Goal: Check status: Check status

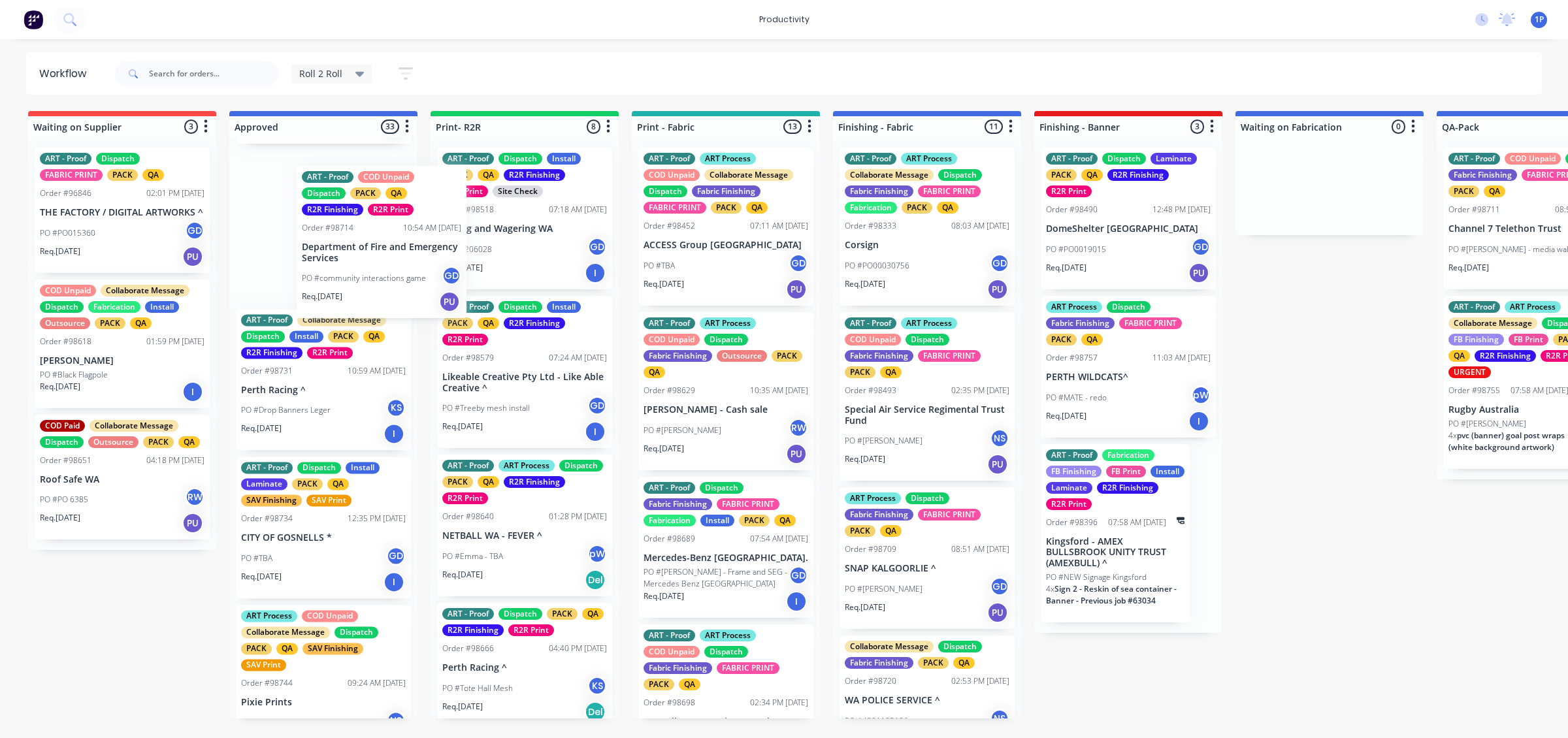
scroll to position [321, 0]
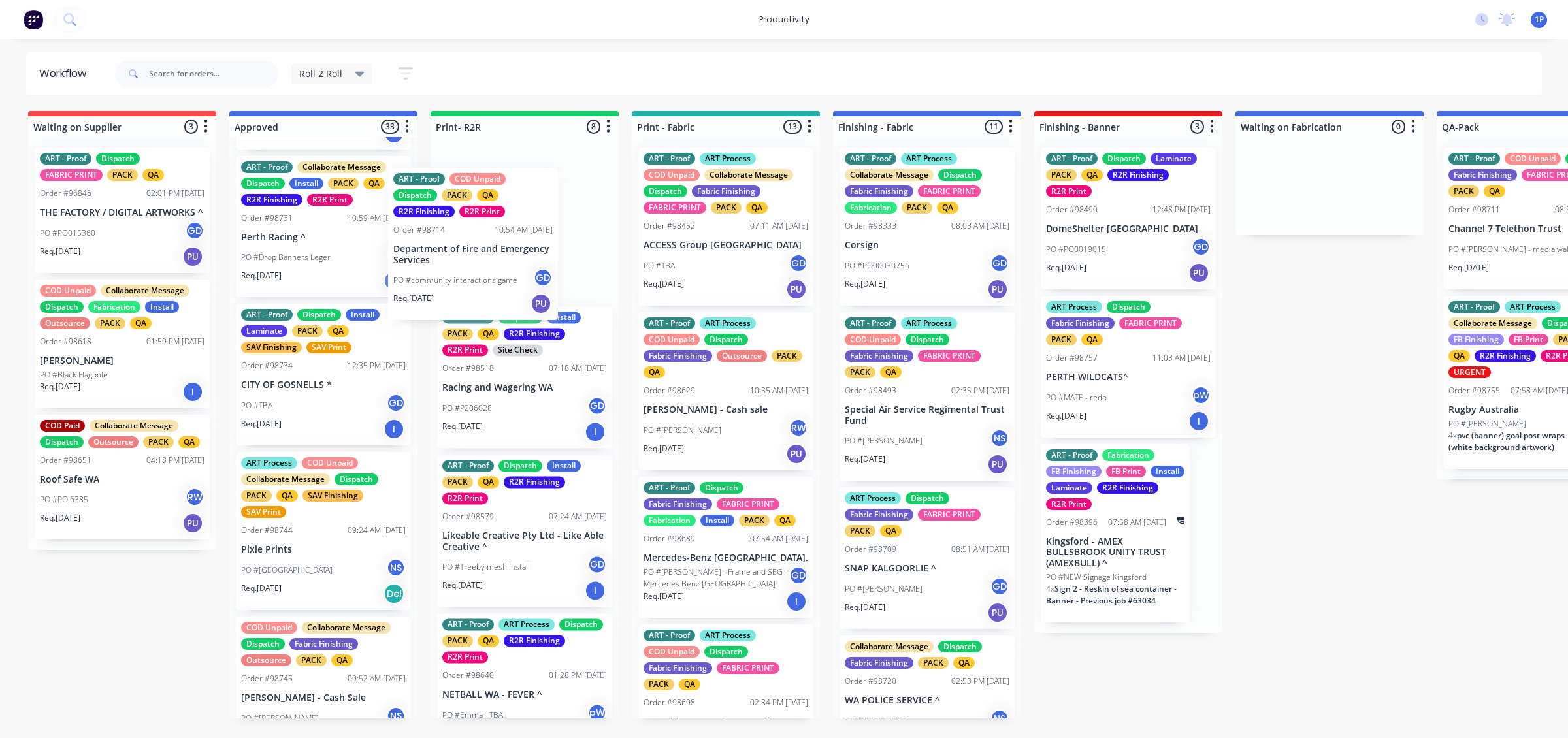
drag, startPoint x: 315, startPoint y: 227, endPoint x: 492, endPoint y: 225, distance: 177.0
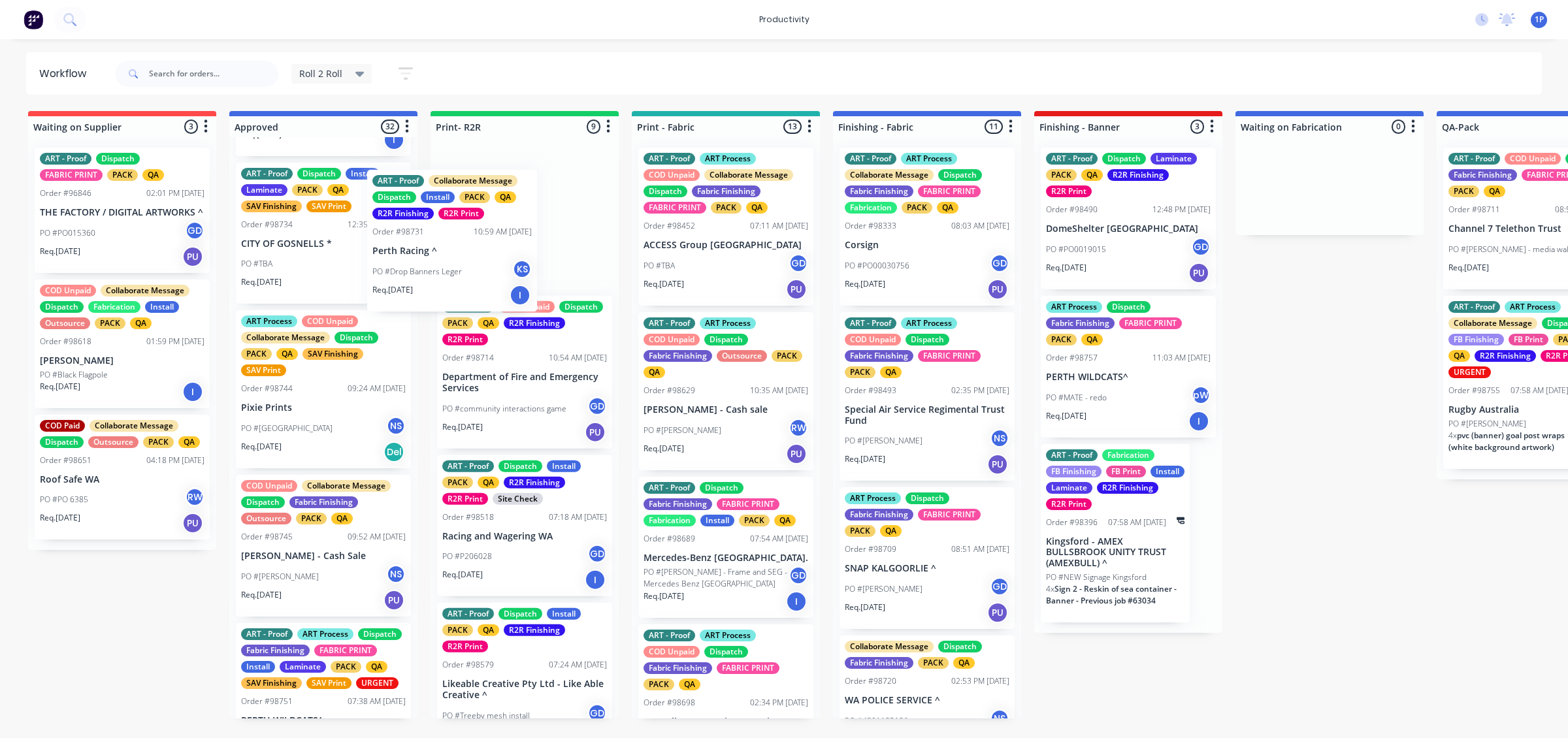
scroll to position [313, 0]
drag, startPoint x: 363, startPoint y: 276, endPoint x: 511, endPoint y: 264, distance: 148.5
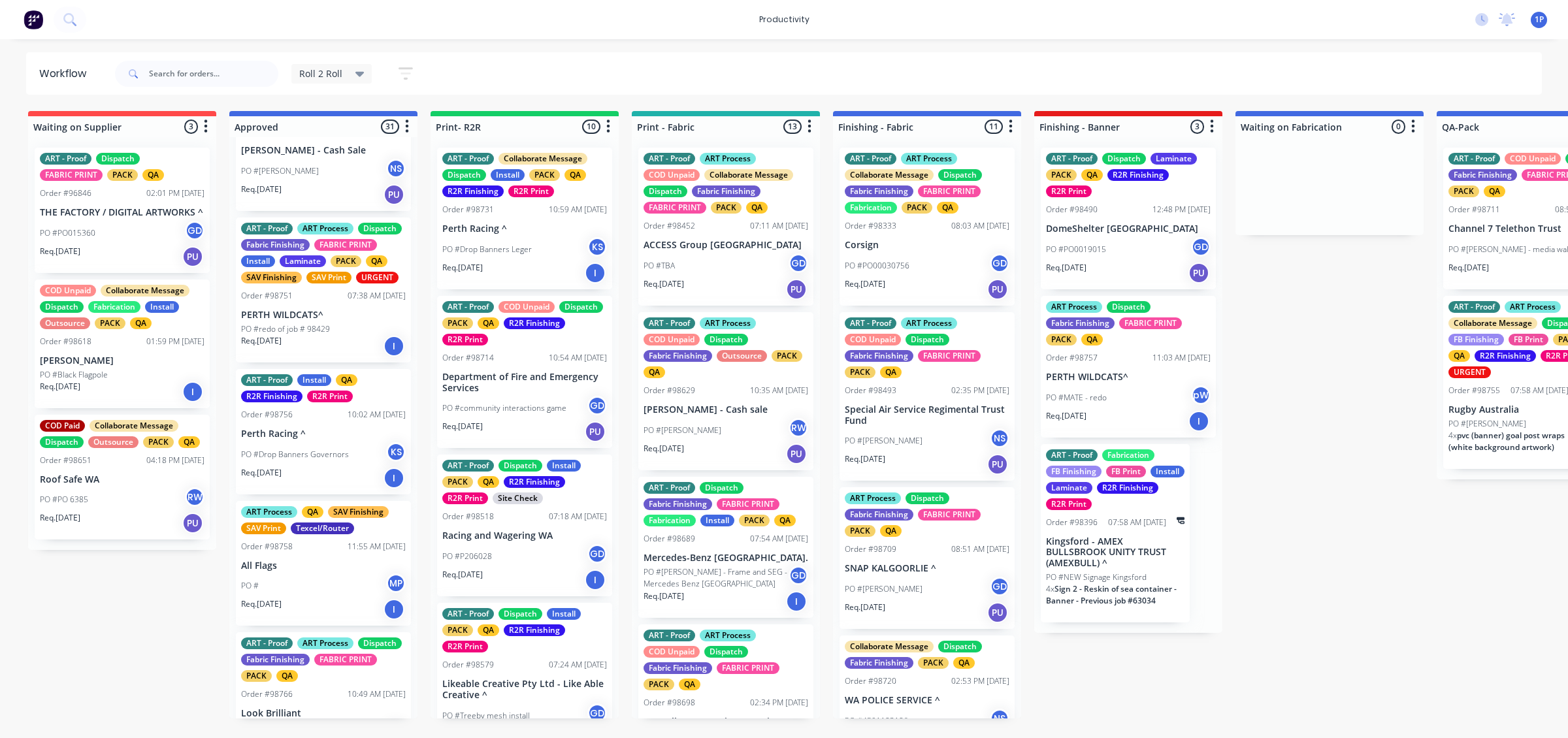
scroll to position [721, 0]
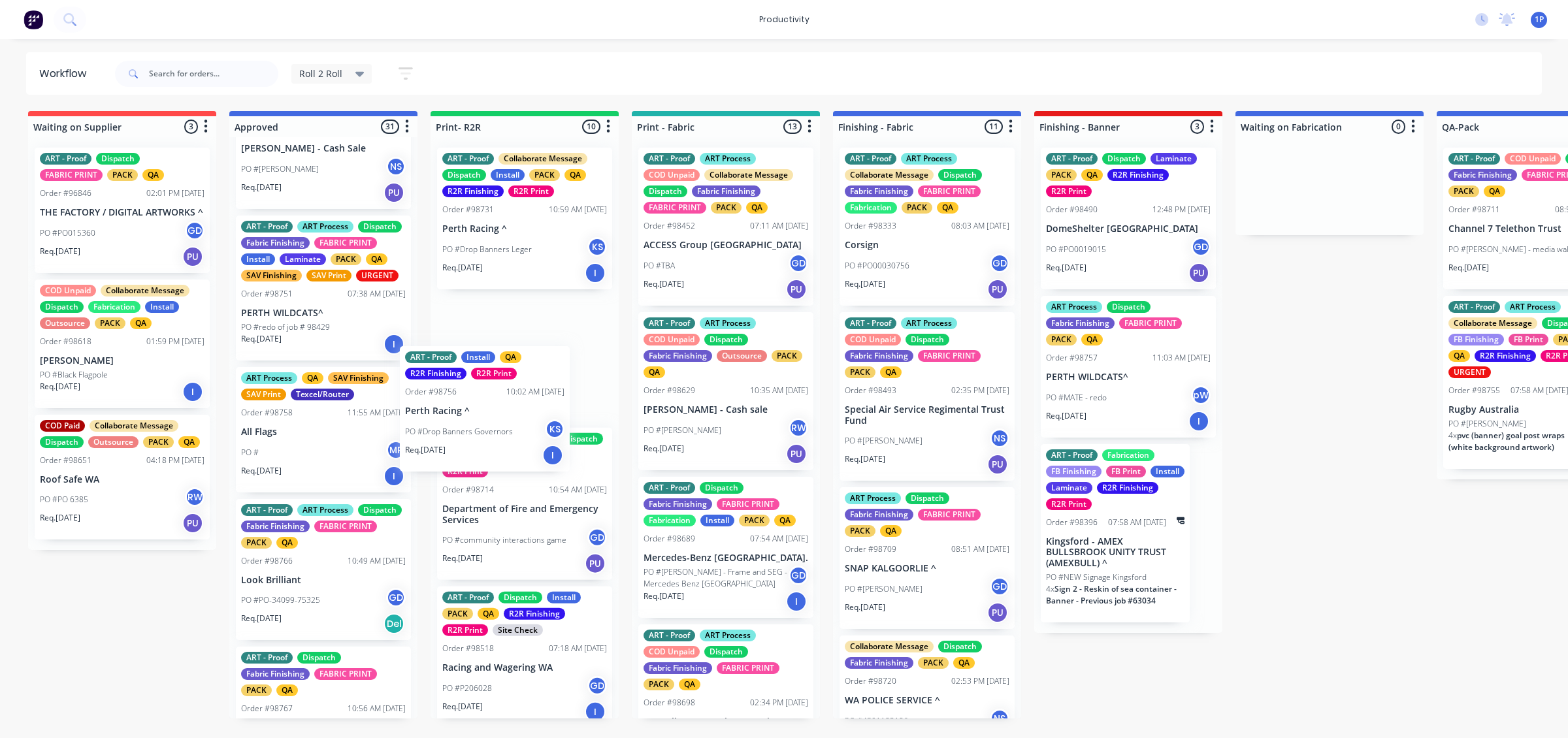
drag, startPoint x: 338, startPoint y: 459, endPoint x: 511, endPoint y: 393, distance: 185.2
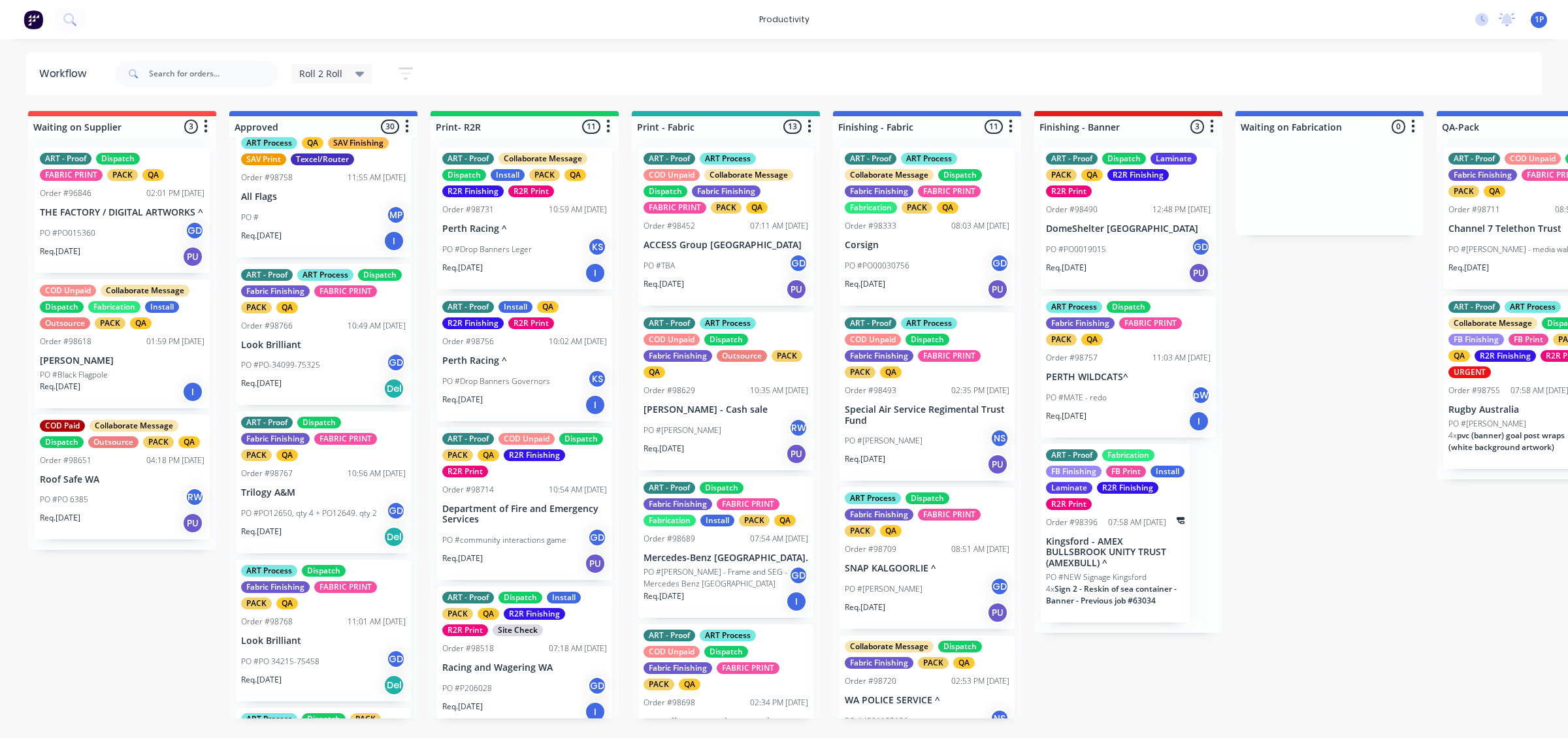
scroll to position [966, 0]
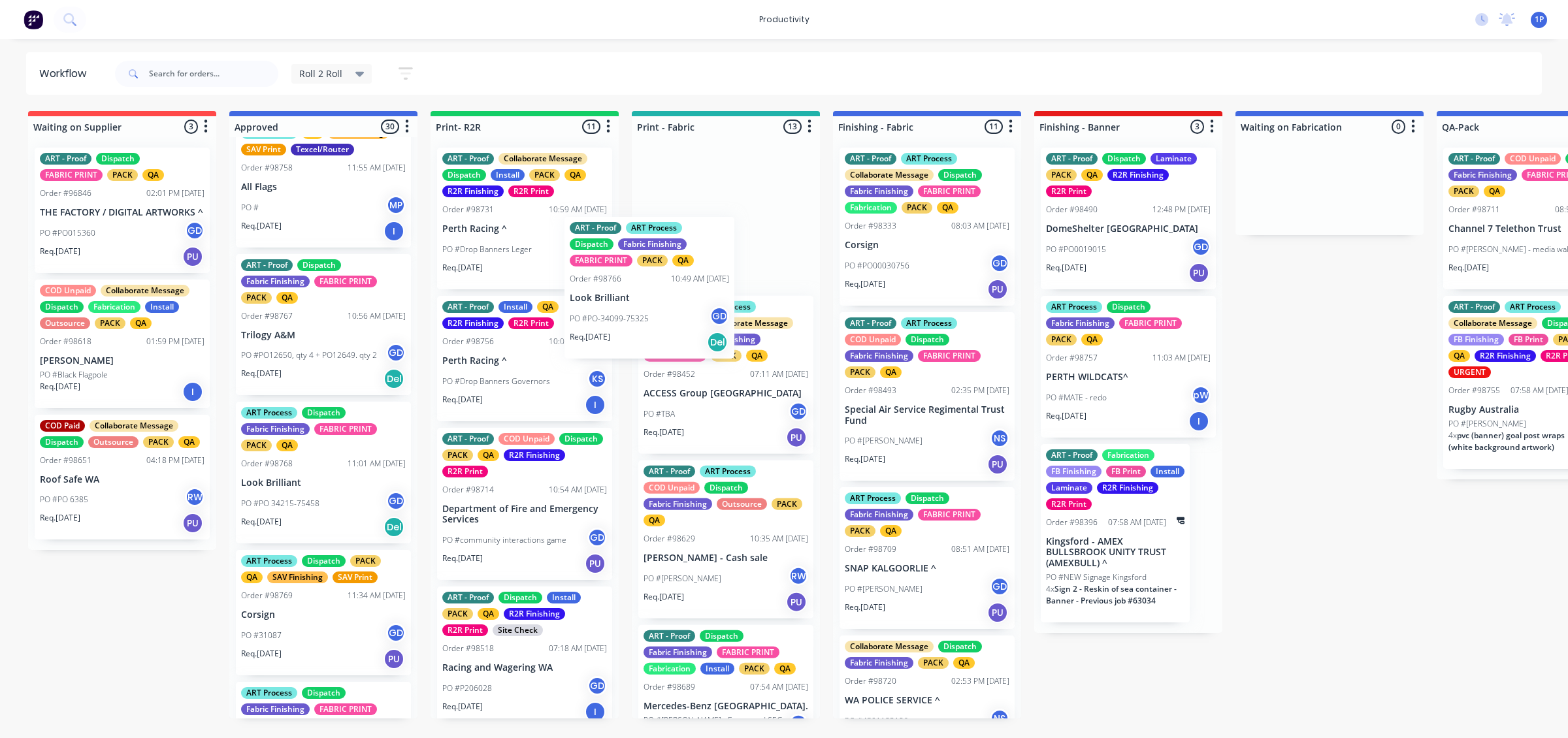
drag, startPoint x: 324, startPoint y: 400, endPoint x: 694, endPoint y: 324, distance: 377.7
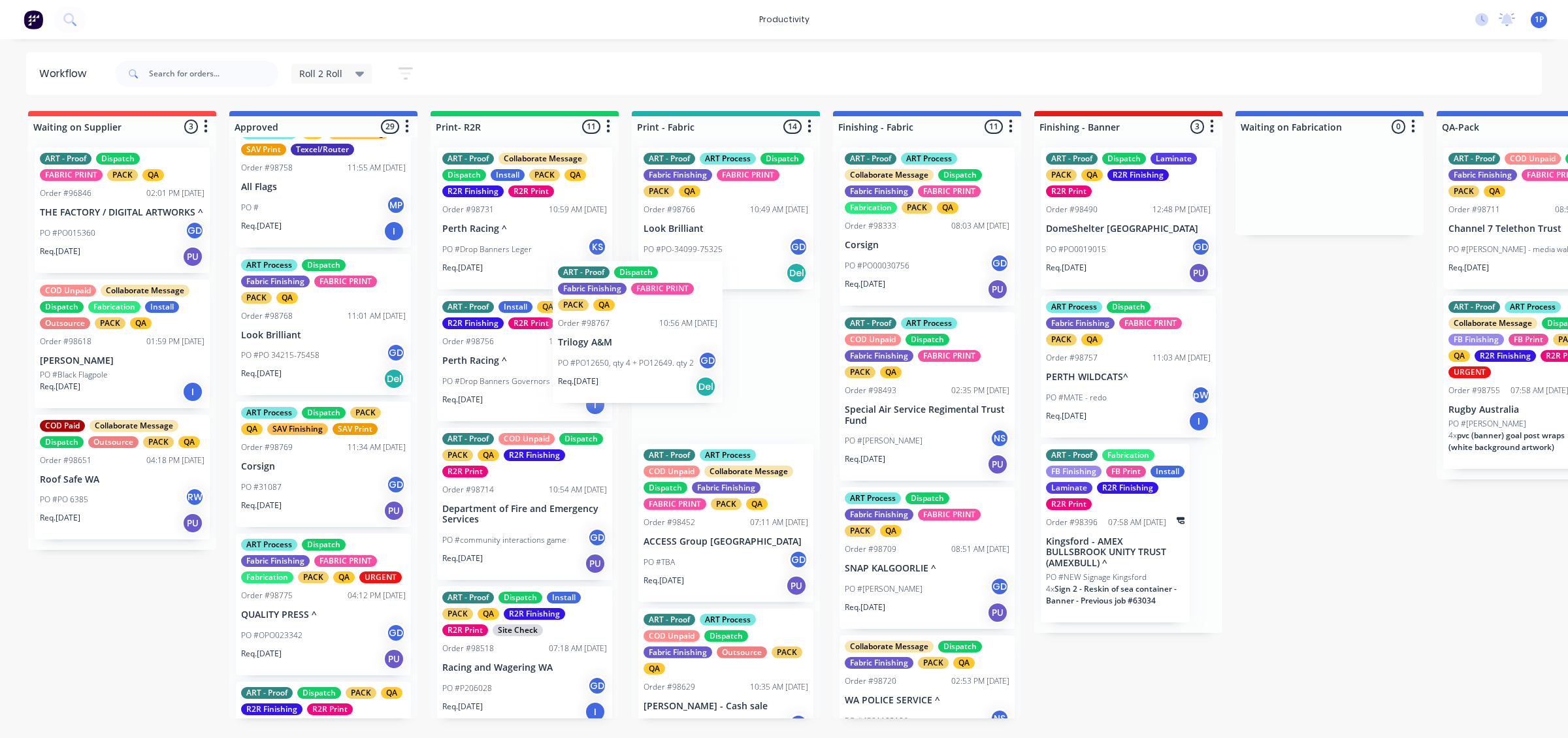
drag, startPoint x: 330, startPoint y: 356, endPoint x: 701, endPoint y: 330, distance: 371.9
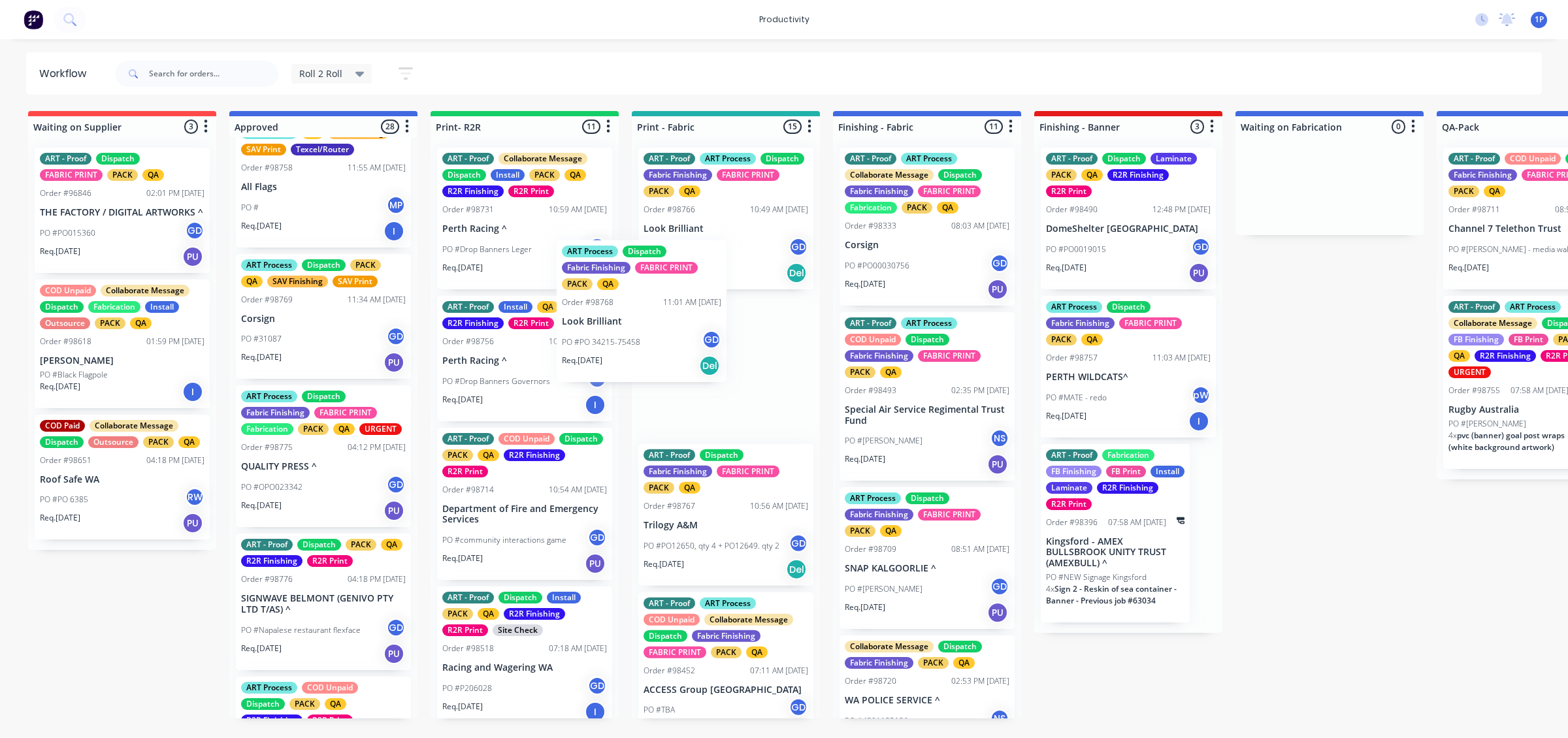
drag, startPoint x: 395, startPoint y: 370, endPoint x: 686, endPoint y: 334, distance: 293.2
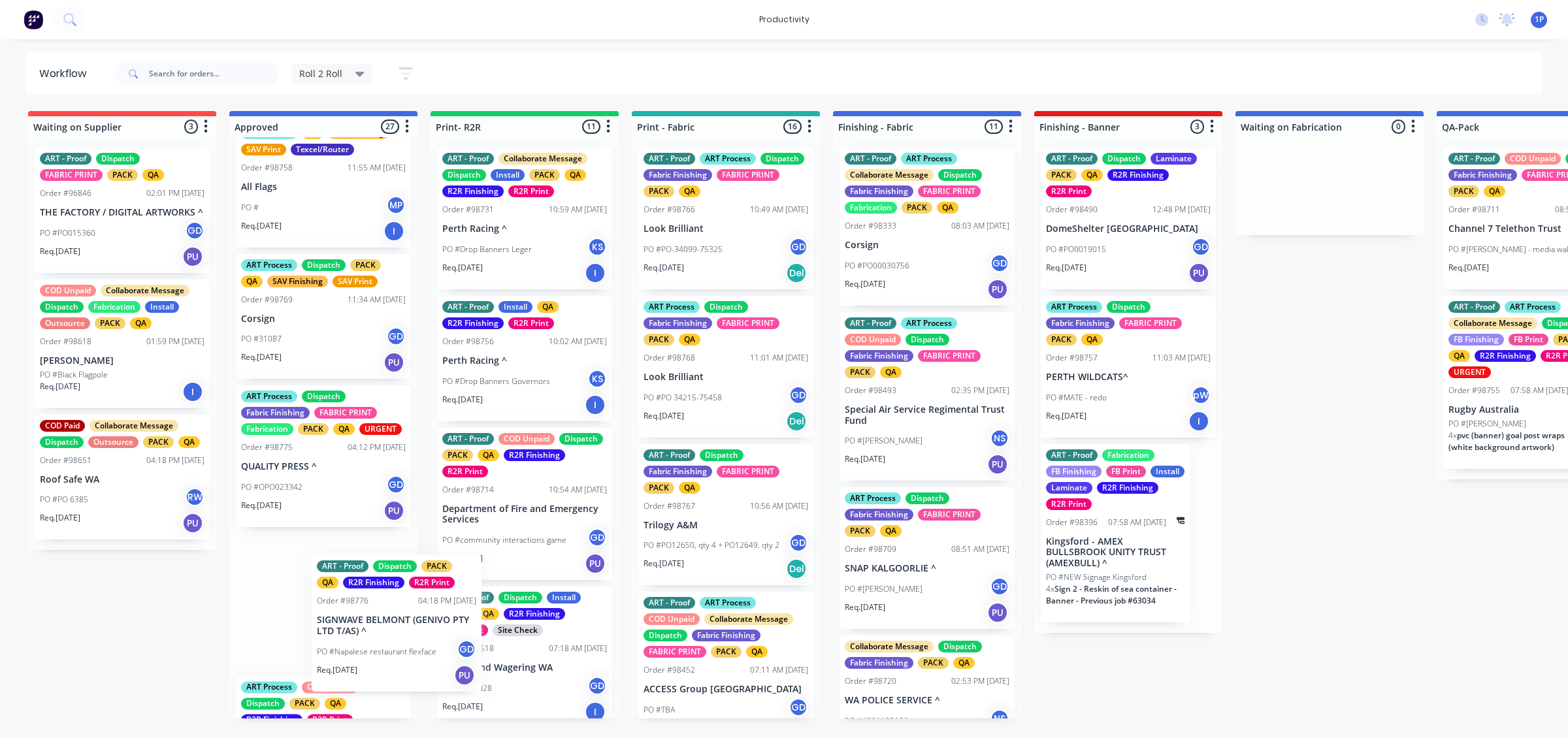
scroll to position [970, 0]
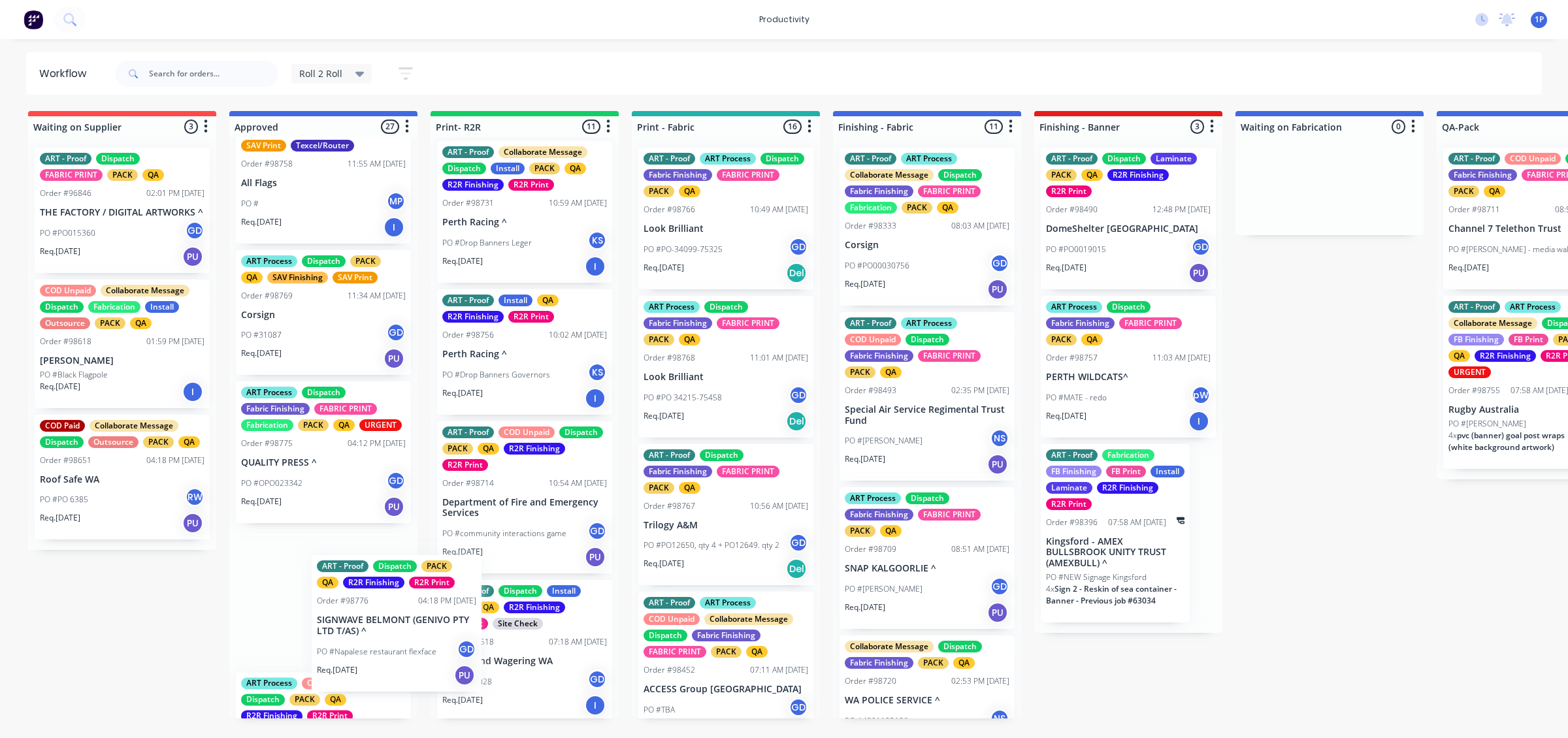
drag, startPoint x: 319, startPoint y: 681, endPoint x: 472, endPoint y: 615, distance: 166.6
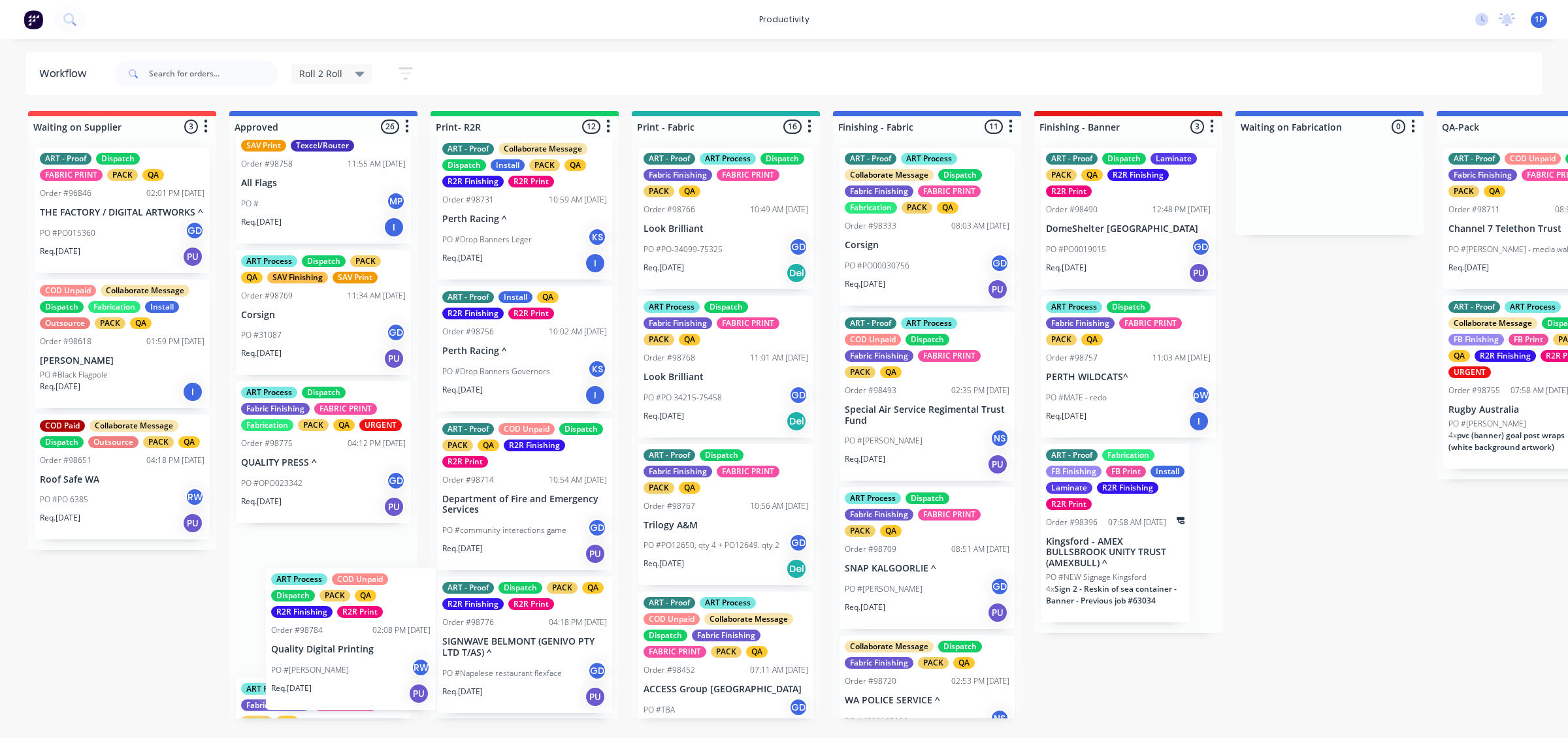
scroll to position [974, 0]
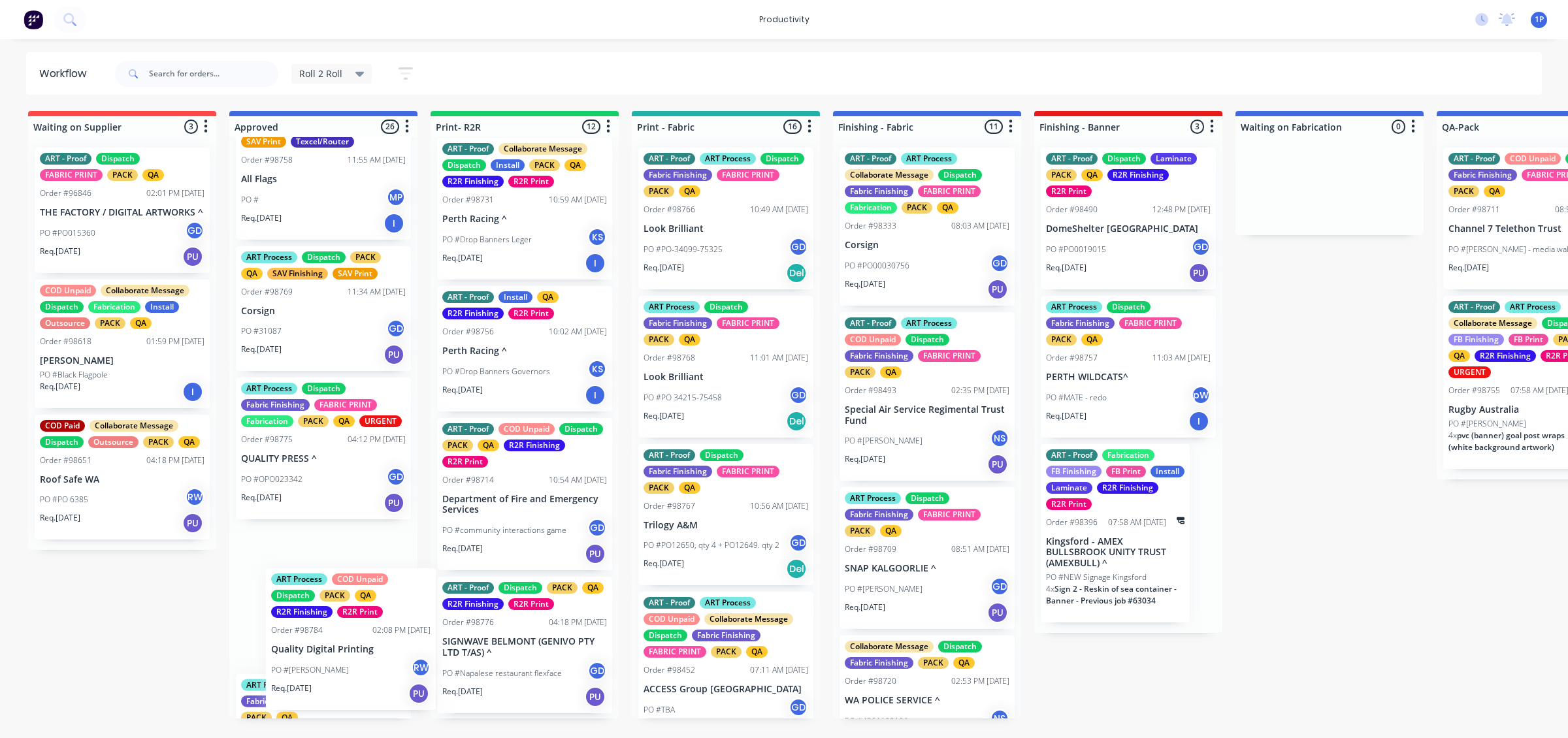
drag, startPoint x: 352, startPoint y: 642, endPoint x: 474, endPoint y: 598, distance: 129.7
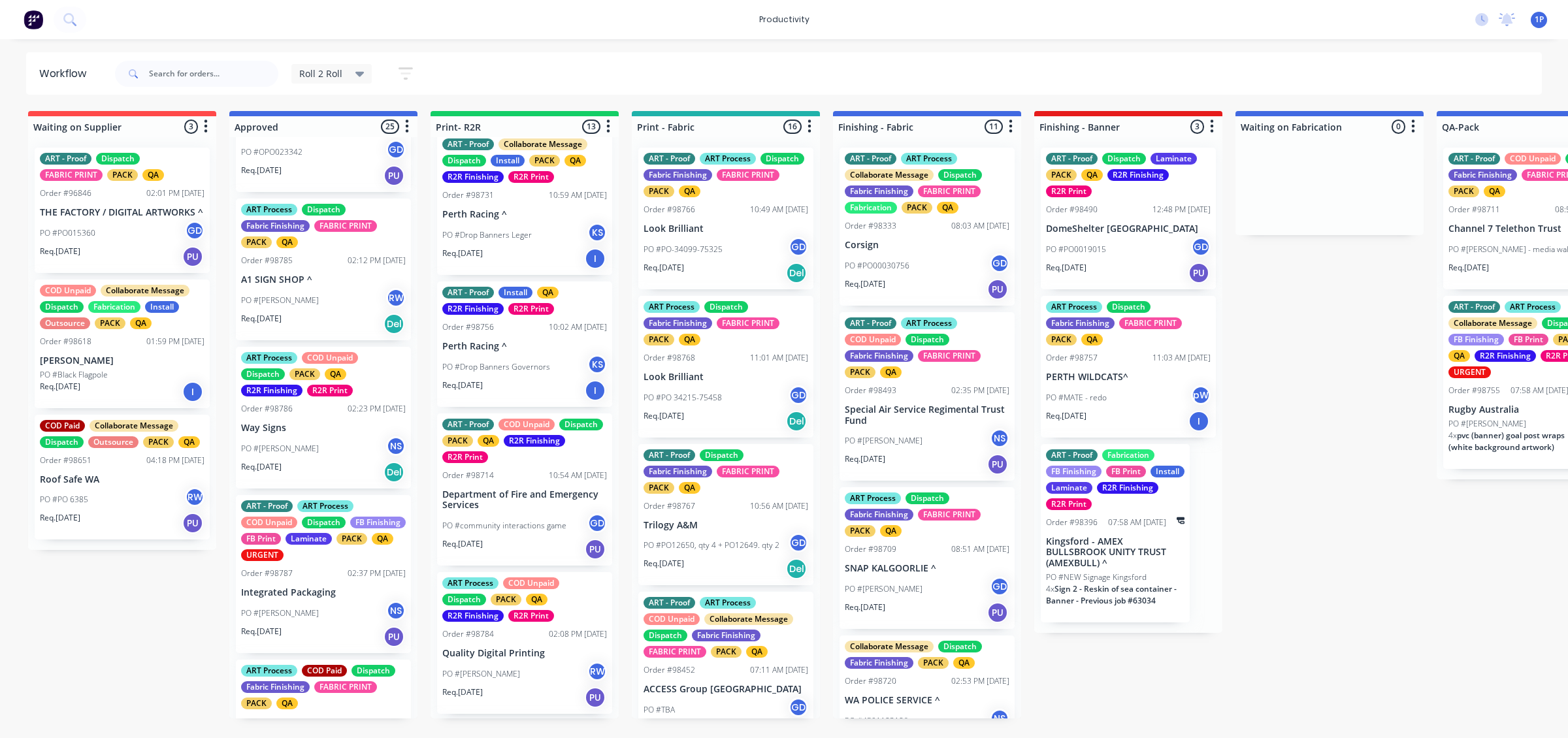
scroll to position [1301, 0]
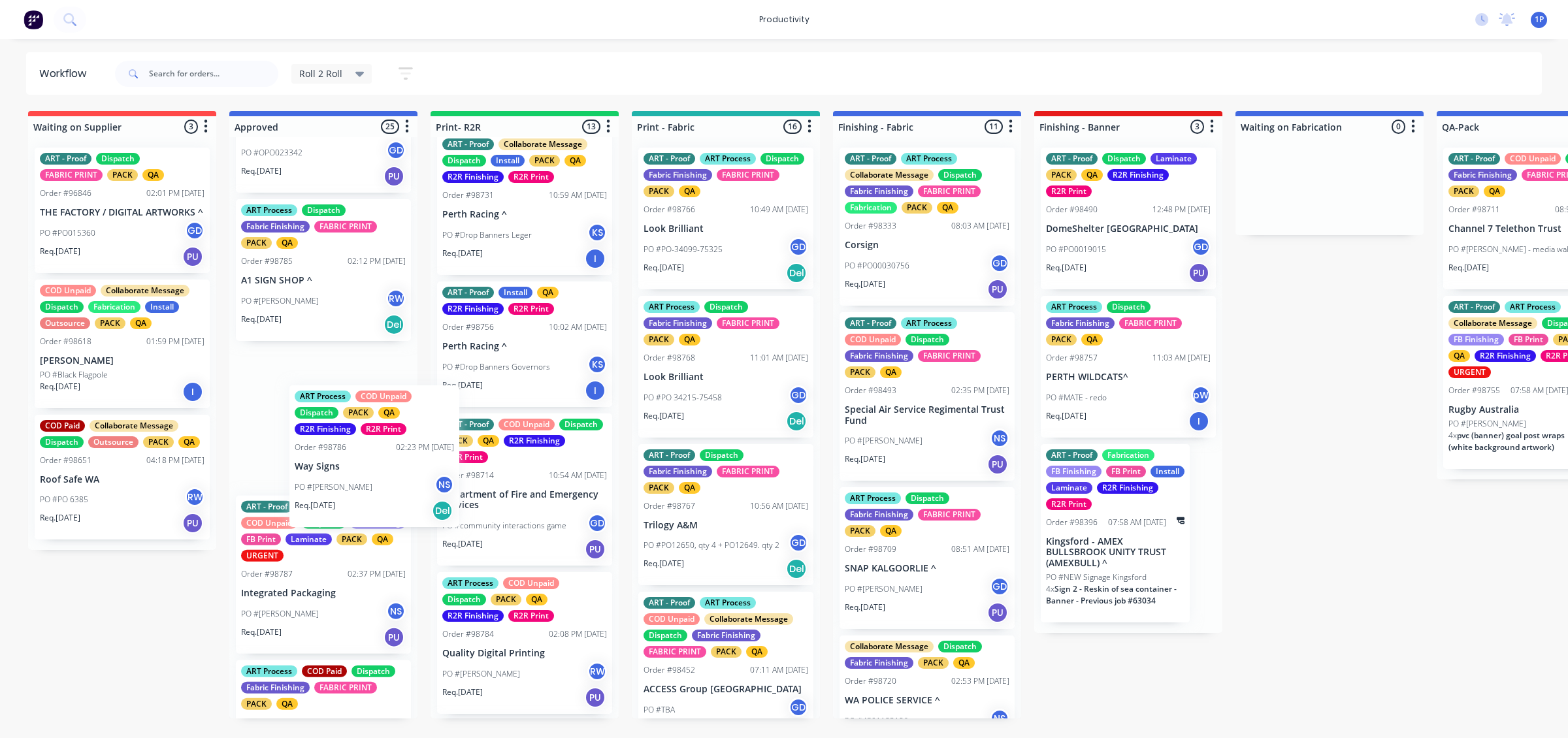
drag, startPoint x: 377, startPoint y: 504, endPoint x: 504, endPoint y: 474, distance: 130.5
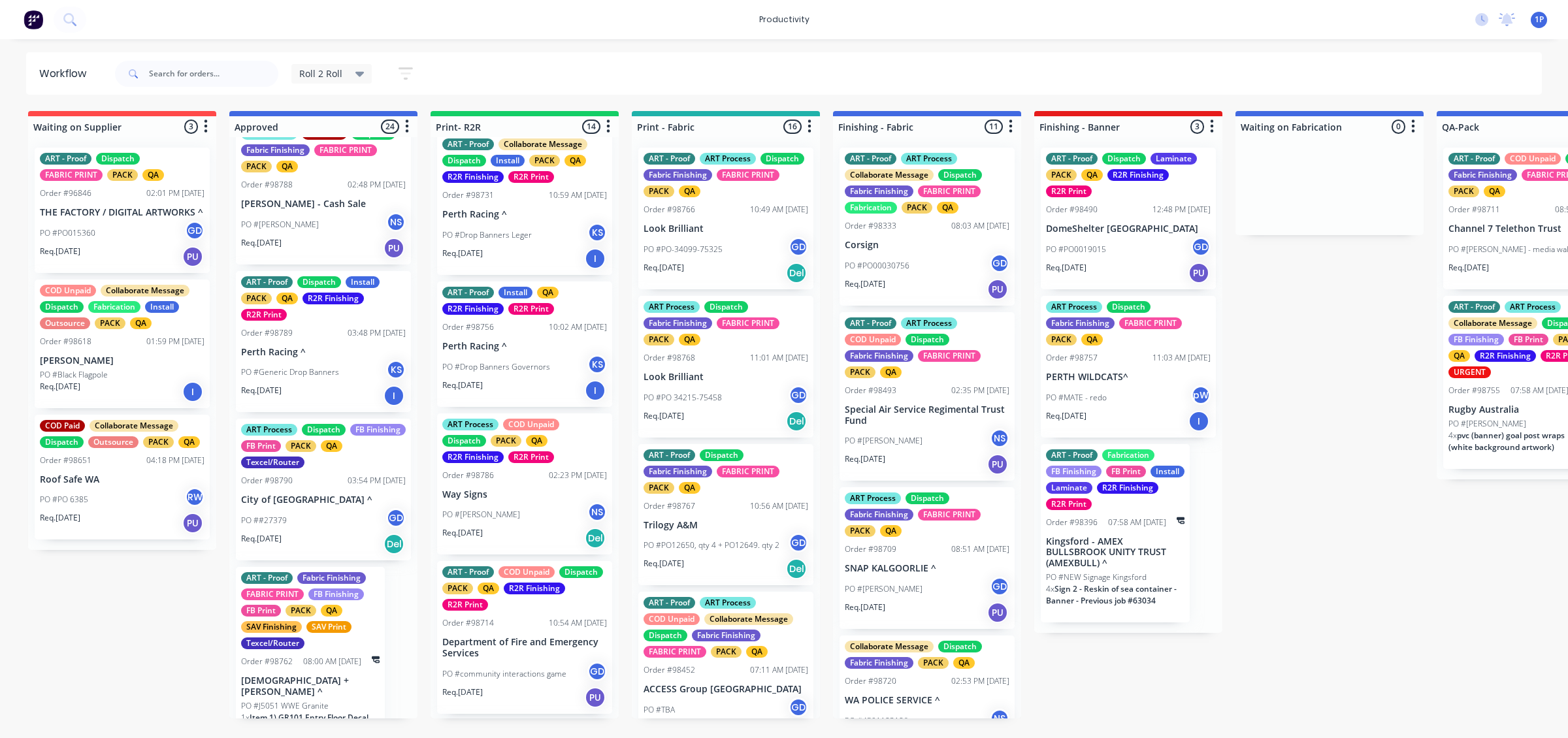
scroll to position [1709, 0]
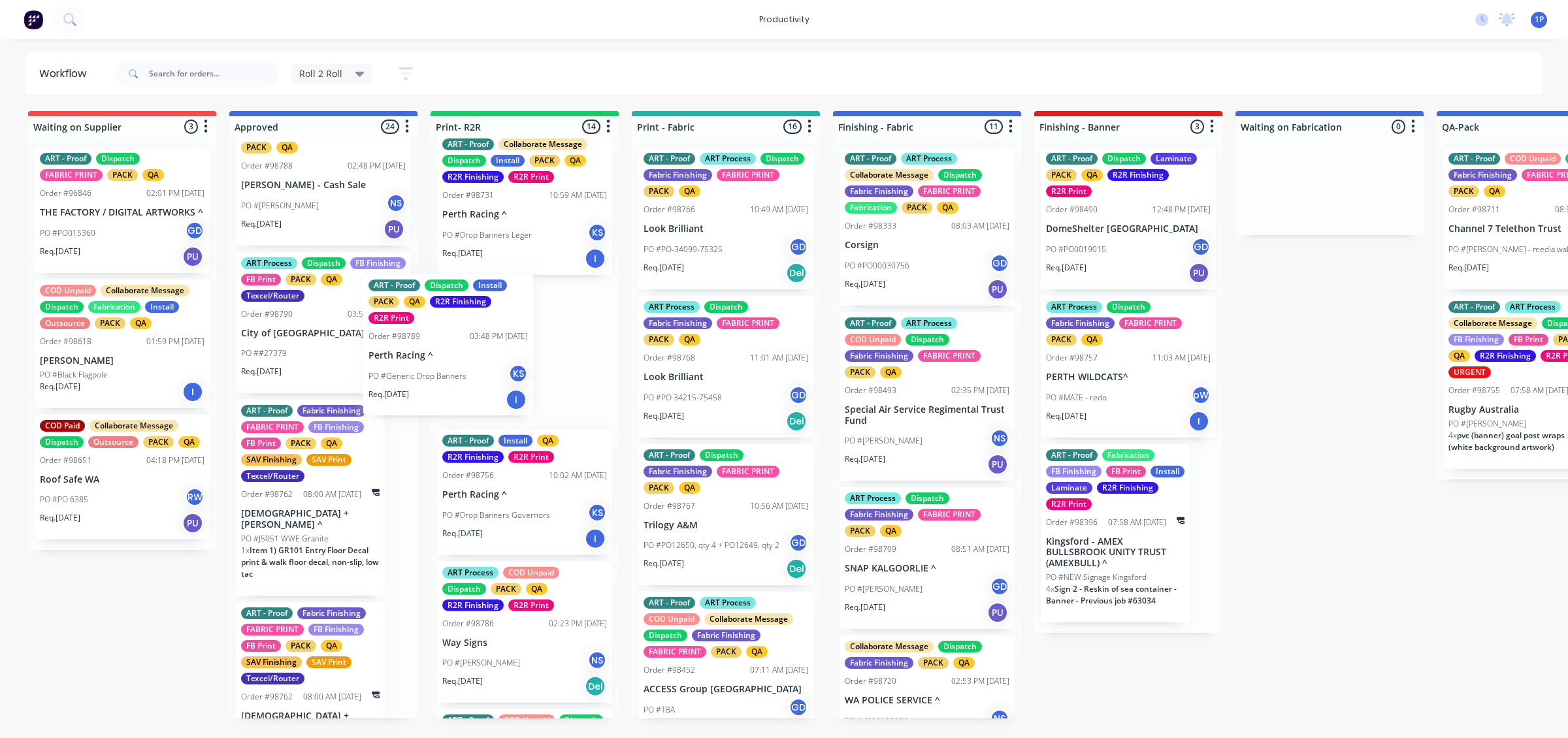
drag, startPoint x: 343, startPoint y: 408, endPoint x: 477, endPoint y: 380, distance: 136.9
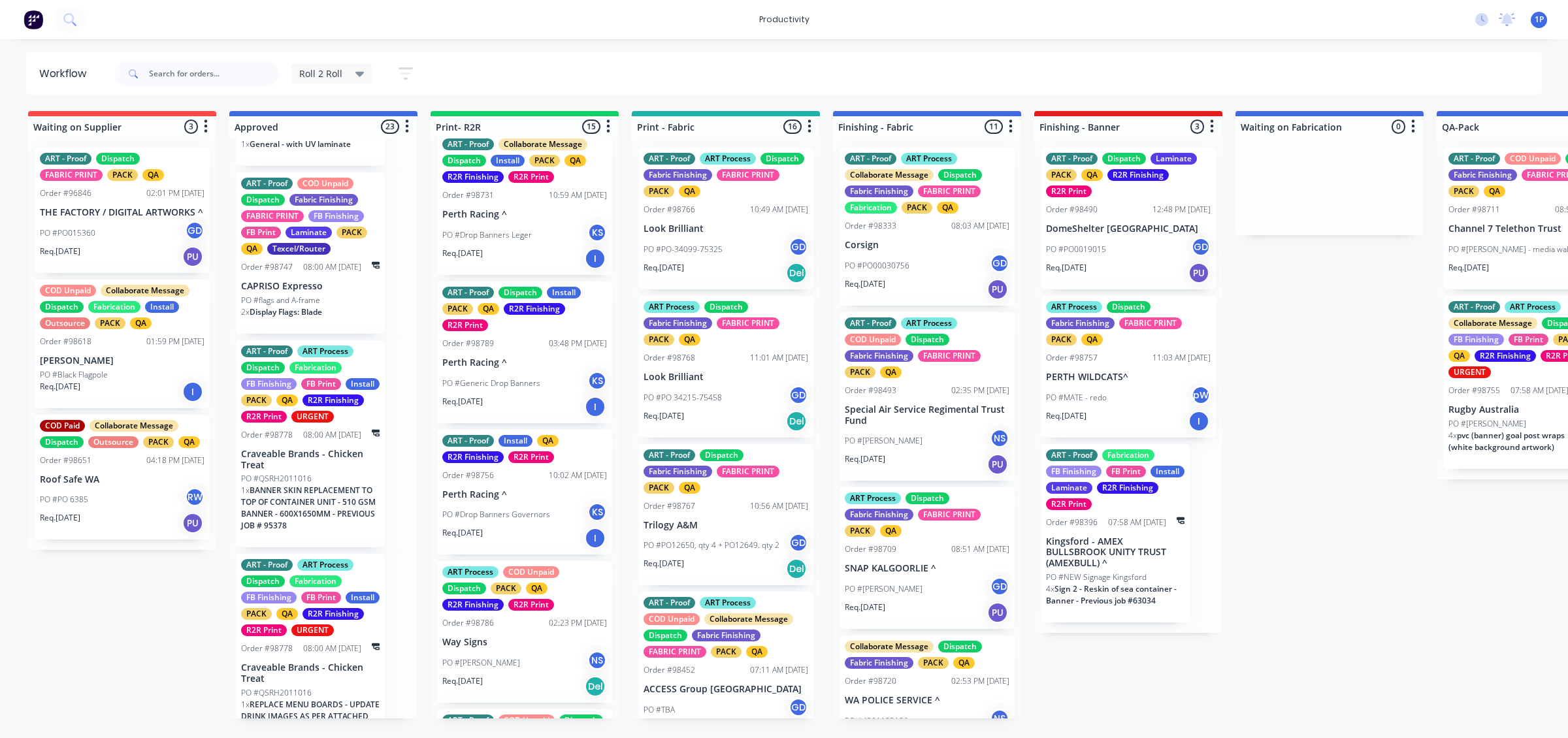
scroll to position [2770, 0]
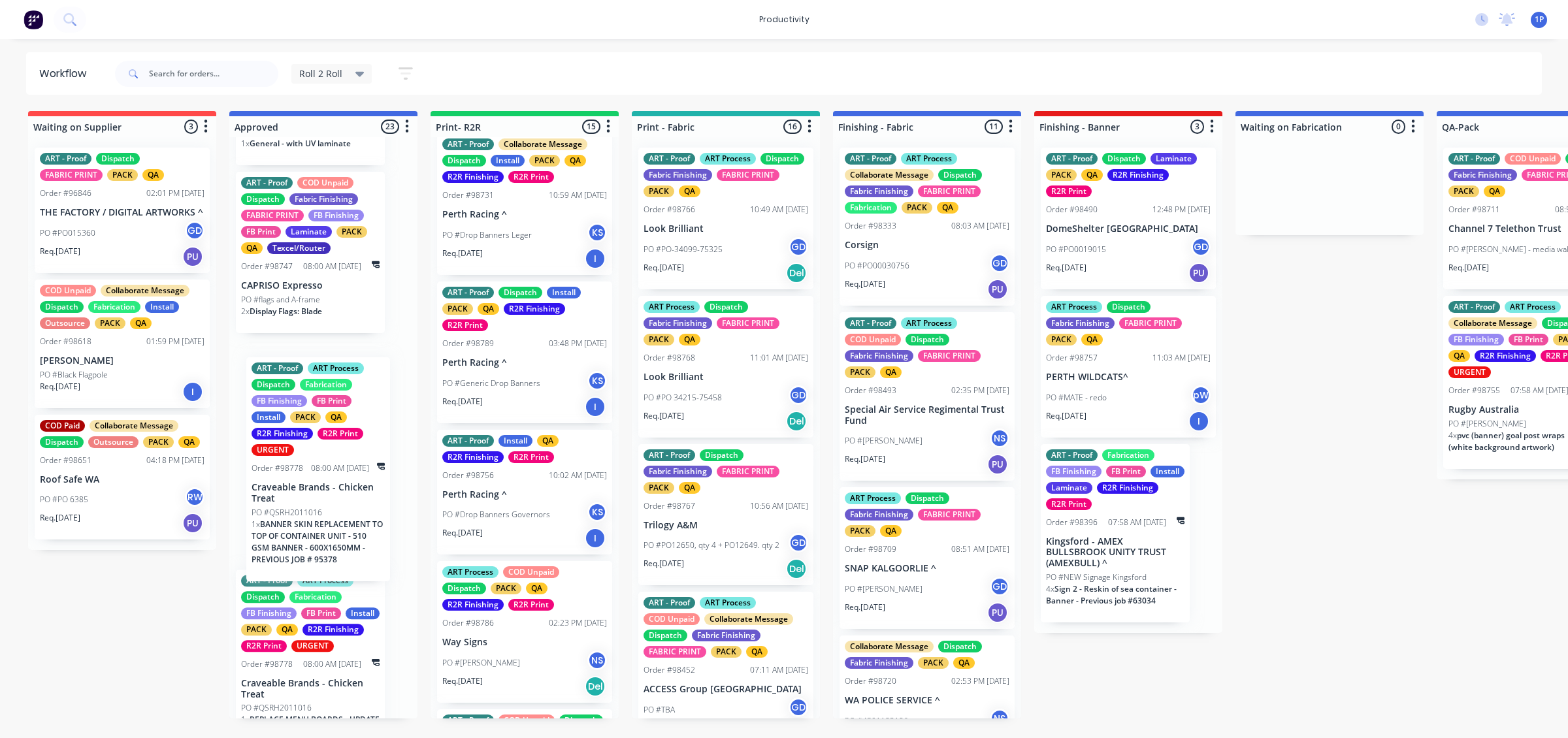
drag, startPoint x: 377, startPoint y: 503, endPoint x: 488, endPoint y: 455, distance: 120.9
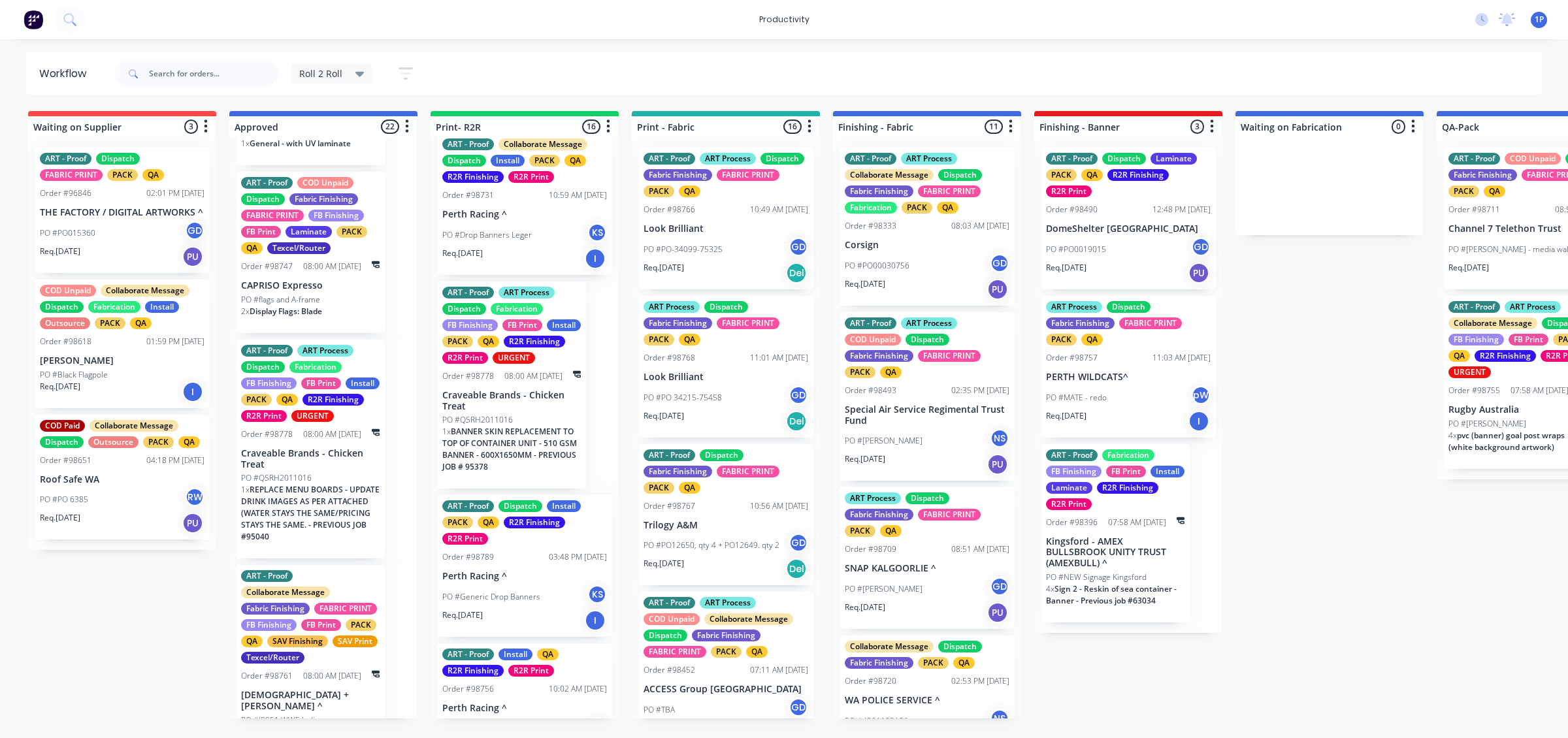
scroll to position [2851, 0]
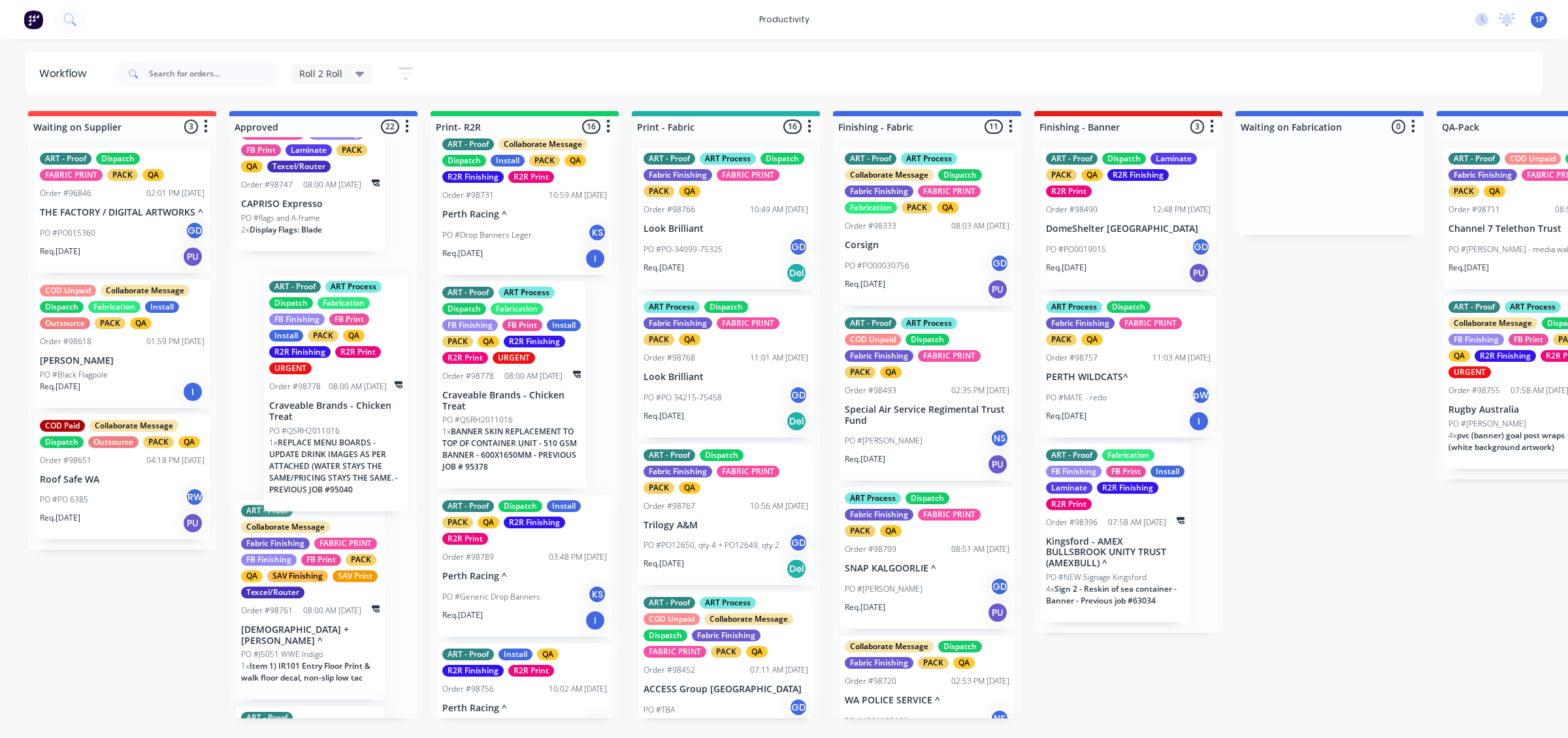
drag, startPoint x: 360, startPoint y: 465, endPoint x: 531, endPoint y: 440, distance: 172.8
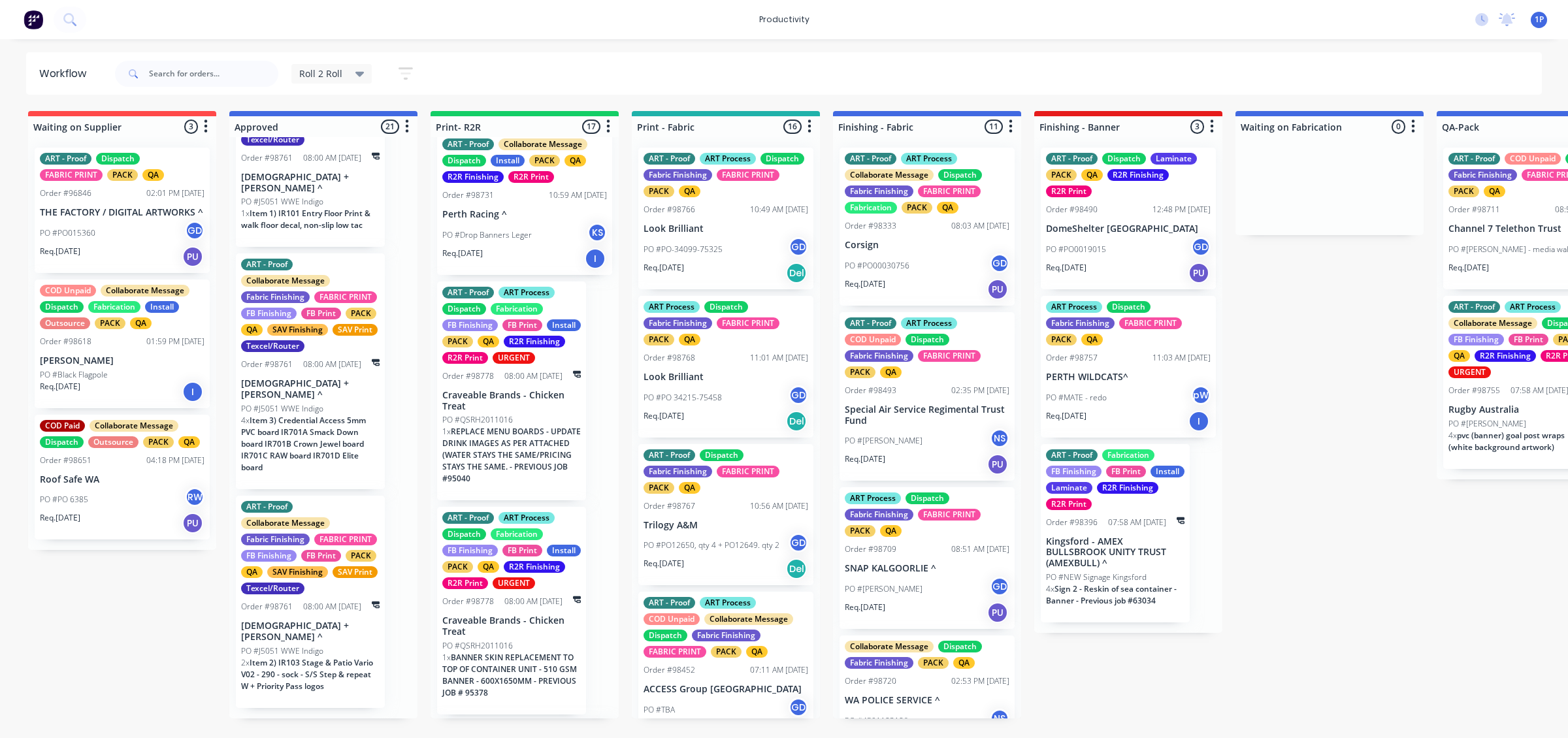
scroll to position [3090, 0]
